Goal: Task Accomplishment & Management: Use online tool/utility

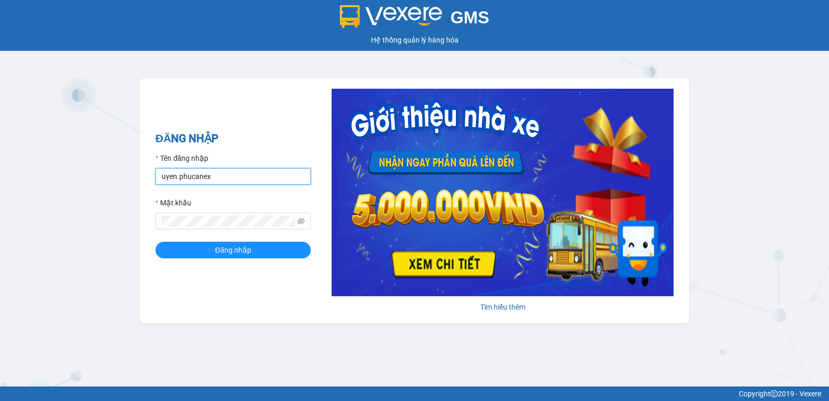
drag, startPoint x: 165, startPoint y: 184, endPoint x: 130, endPoint y: 174, distance: 36.2
click at [150, 184] on div "ĐĂNG NHẬP Tên đăng nhập uyen.phucanex Mật khẩu Đăng nhập Tìm hiểu thêm" at bounding box center [414, 200] width 549 height 245
type input "P"
type input "phuong.phucanex"
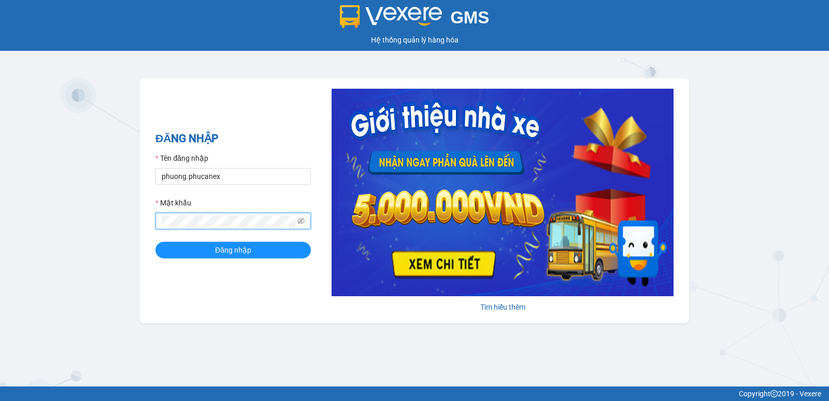
click at [132, 226] on div "GMS Hệ thống quản lý hàng hóa ĐĂNG NHẬP Tên đăng nhập phuong.phucanex Mật khẩu …" at bounding box center [414, 193] width 829 height 386
click at [155, 241] on button "Đăng nhập" at bounding box center [232, 249] width 155 height 17
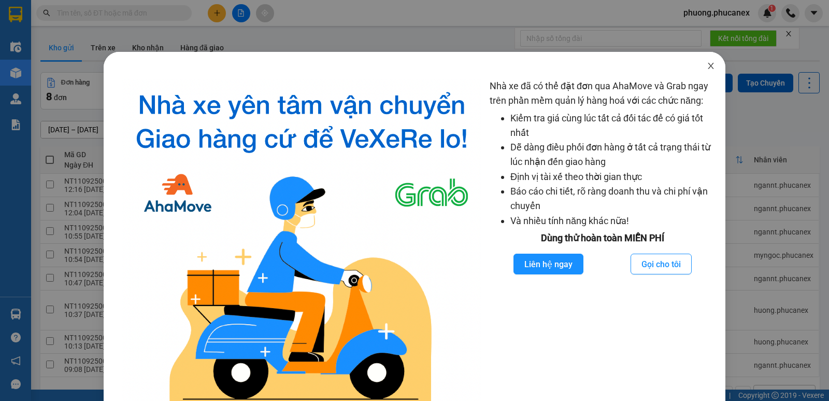
click at [699, 64] on span "Close" at bounding box center [710, 66] width 29 height 29
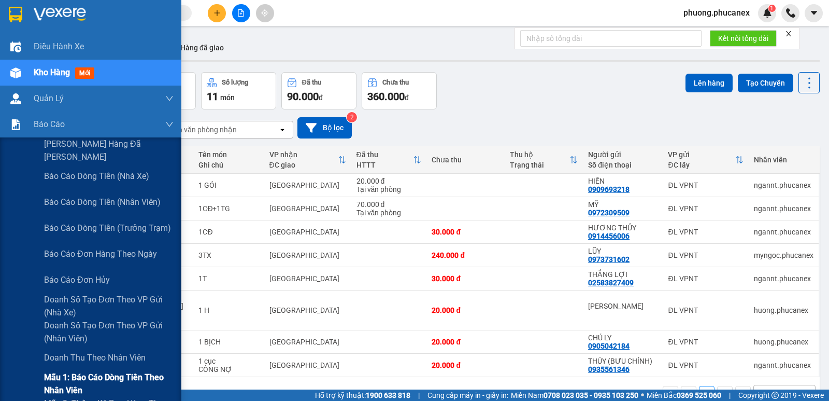
click at [82, 377] on span "Mẫu 1: Báo cáo dòng tiền theo nhân viên" at bounding box center [109, 384] width 130 height 26
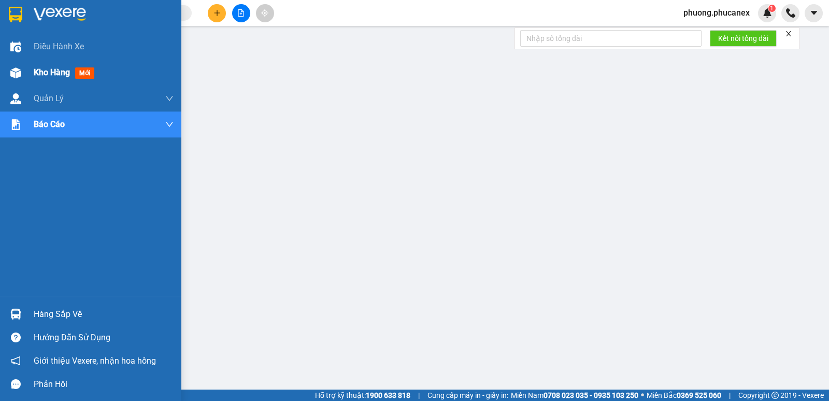
click at [53, 69] on span "Kho hàng" at bounding box center [52, 72] width 36 height 10
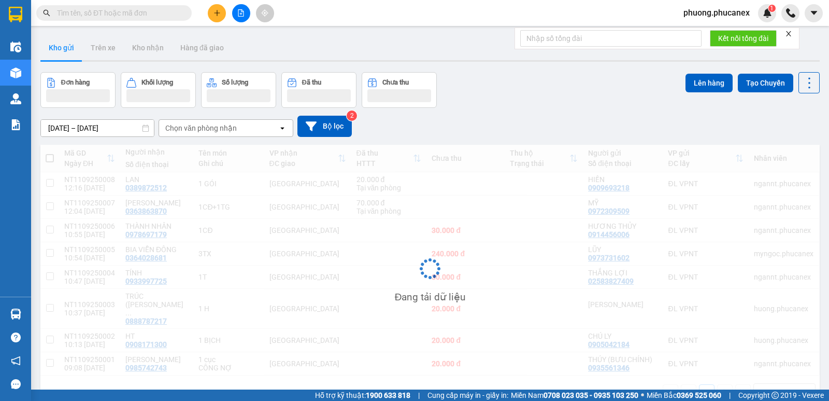
click at [55, 73] on button "Đơn hàng" at bounding box center [77, 90] width 75 height 36
